Goal: Find specific page/section

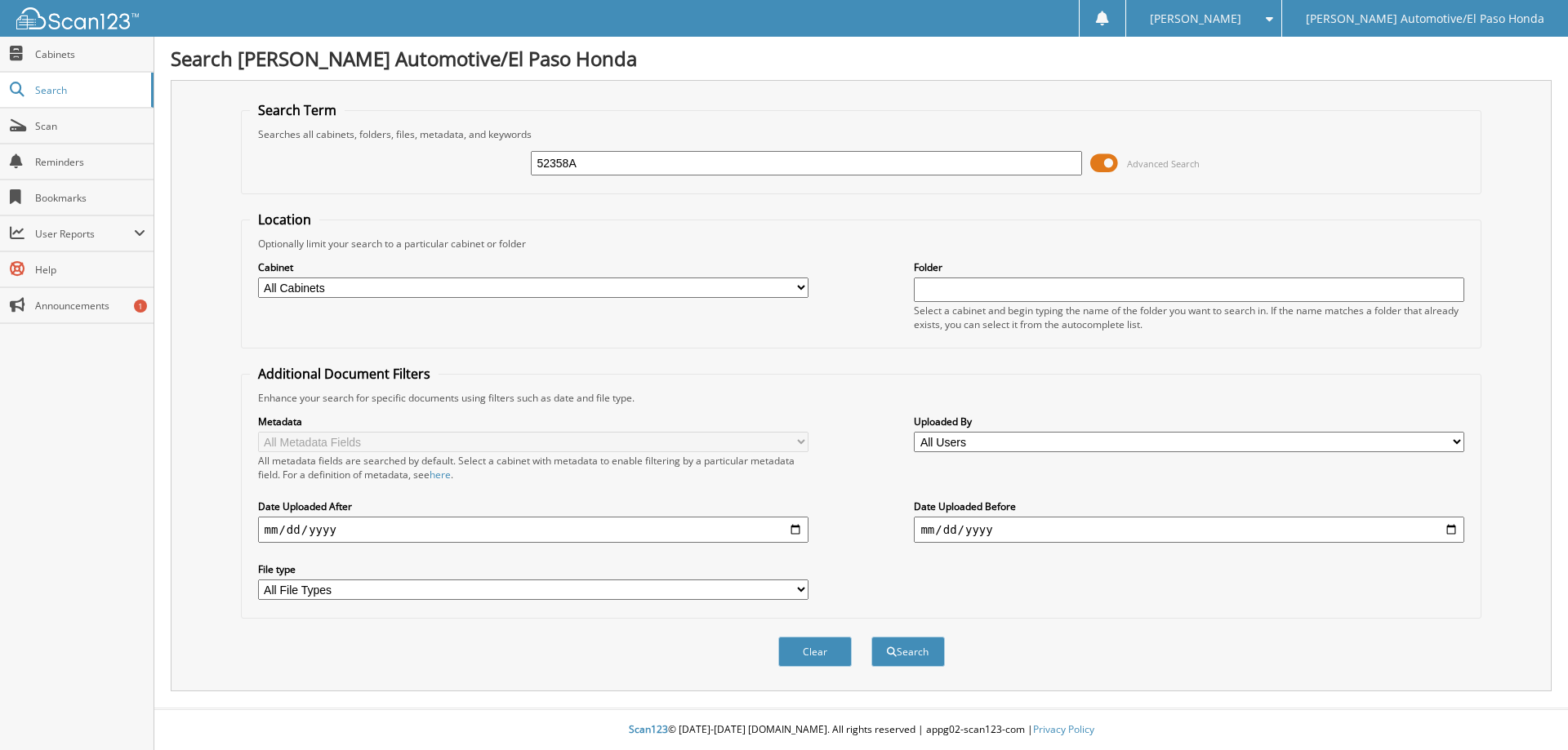
type input "52358A"
click at [872, 637] on button "Search" at bounding box center [908, 652] width 73 height 30
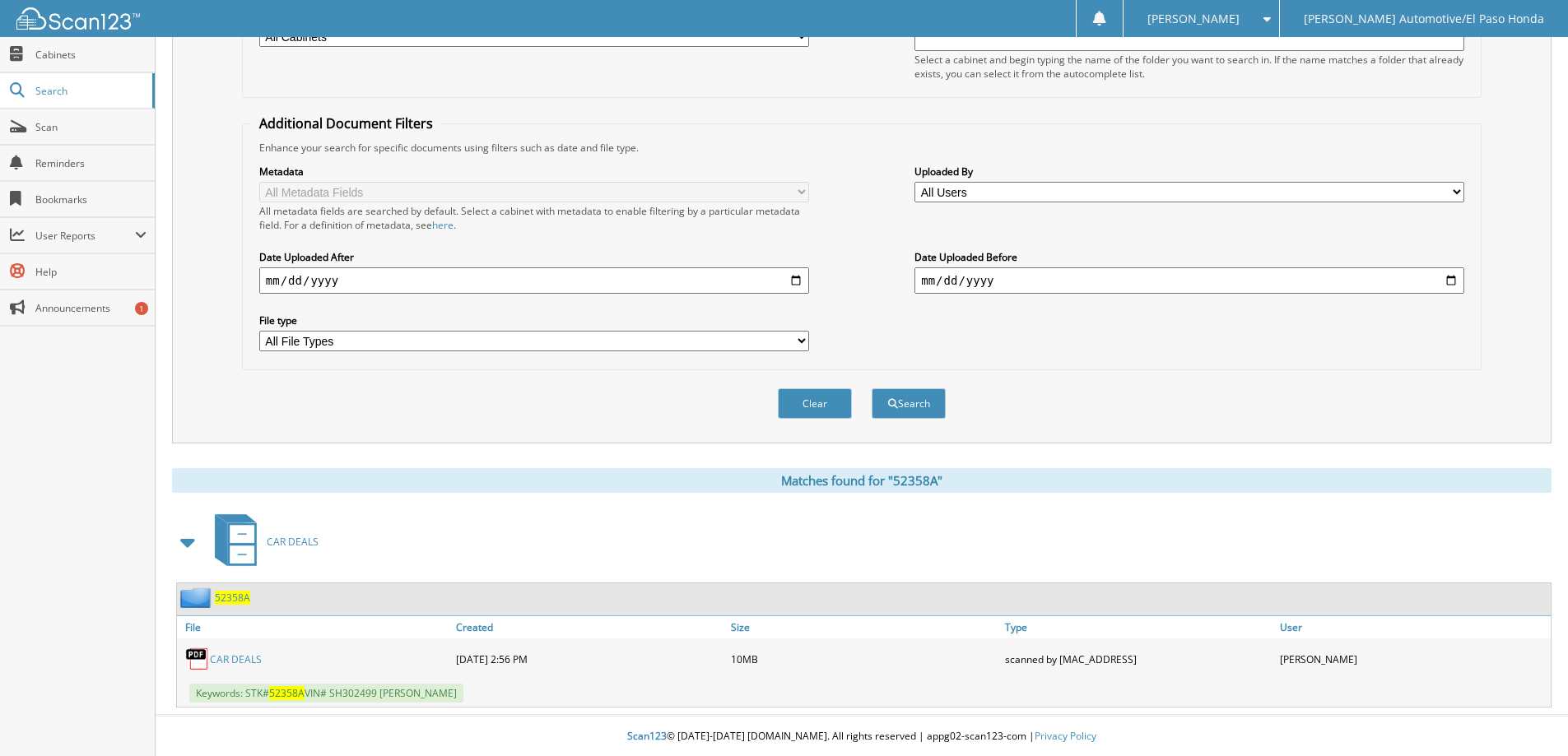
scroll to position [255, 0]
click at [239, 655] on link "CAR DEALS" at bounding box center [236, 659] width 52 height 14
